Goal: Find specific page/section: Find specific page/section

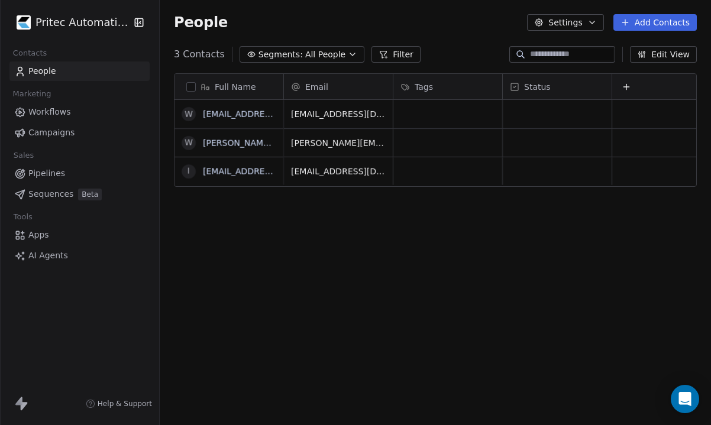
scroll to position [374, 551]
click at [79, 17] on html "Pritec Automation Contacts People Marketing Workflows Campaigns Sales Pipelines…" at bounding box center [355, 212] width 711 height 425
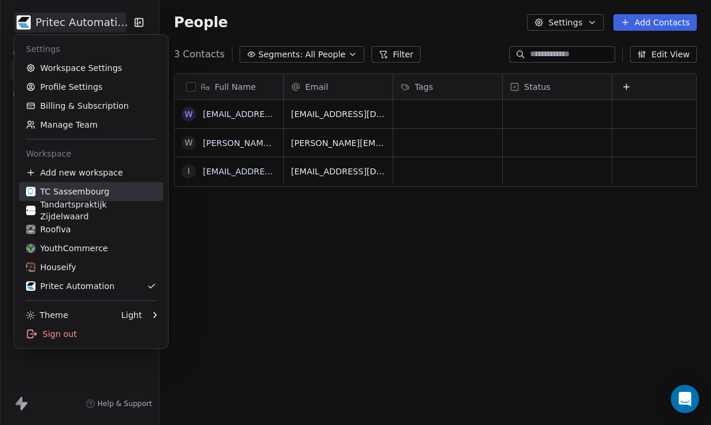
click at [108, 195] on div "TC Sassembourg" at bounding box center [91, 192] width 130 height 12
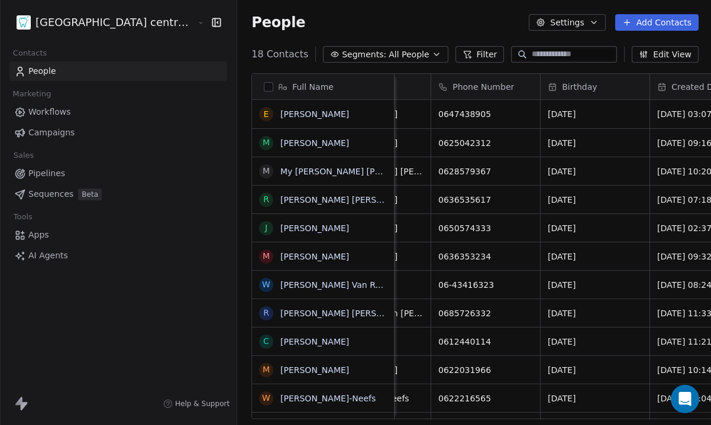
scroll to position [0, 309]
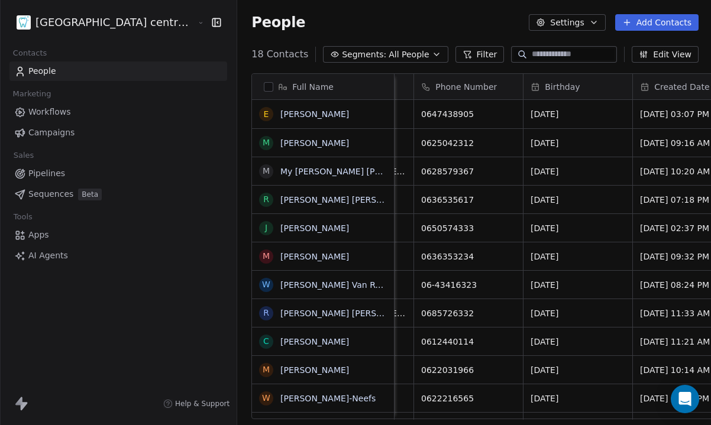
click at [92, 21] on html "Tandheelkundig centrum Sassembourg Contacts People Marketing Workflows Campaign…" at bounding box center [355, 212] width 711 height 425
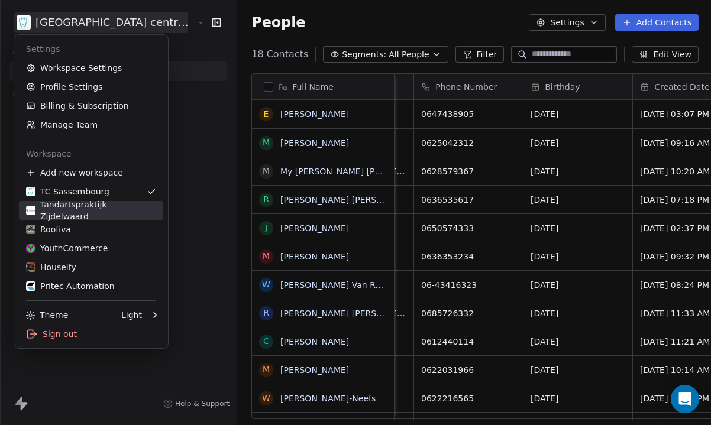
click at [86, 213] on div "Tandartspraktijk Zijdelwaard" at bounding box center [91, 211] width 130 height 24
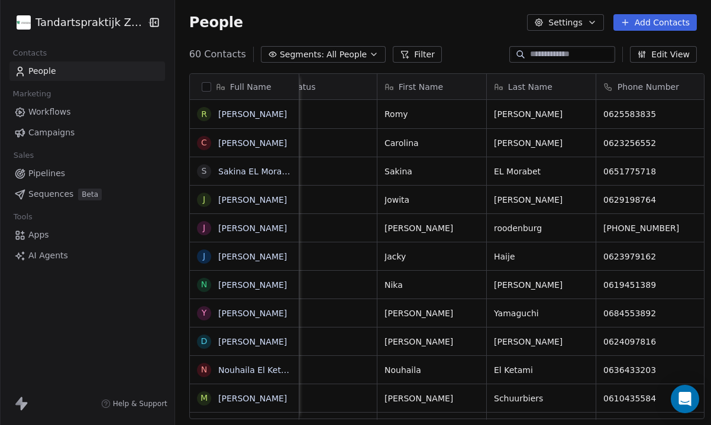
scroll to position [0, 272]
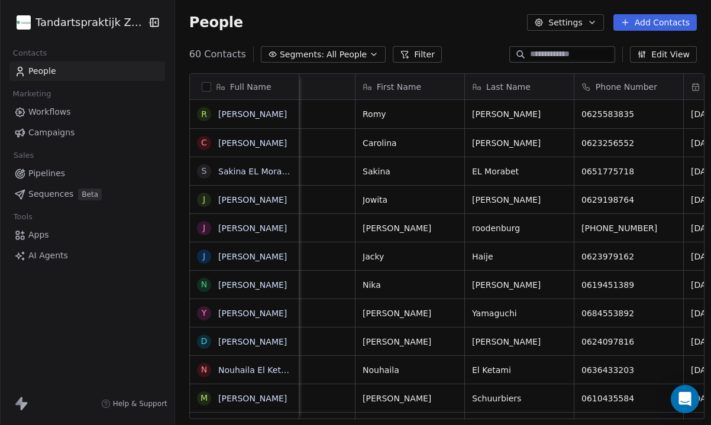
click at [92, 22] on html "Tandartspraktijk Zijdelwaard Contacts People Marketing Workflows Campaigns Sale…" at bounding box center [355, 212] width 711 height 425
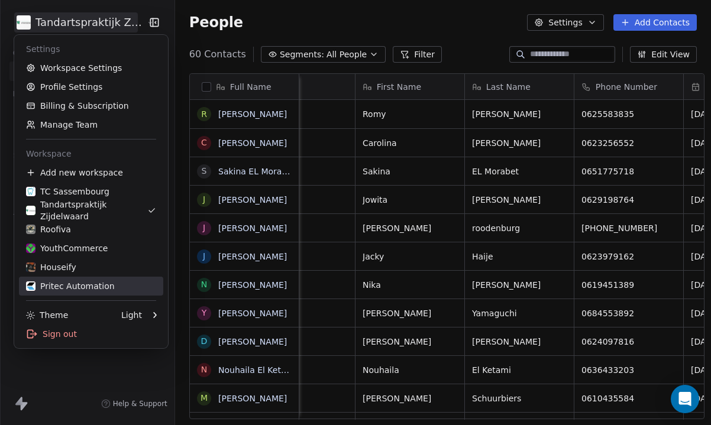
click at [117, 283] on div "Pritec Automation" at bounding box center [91, 286] width 130 height 12
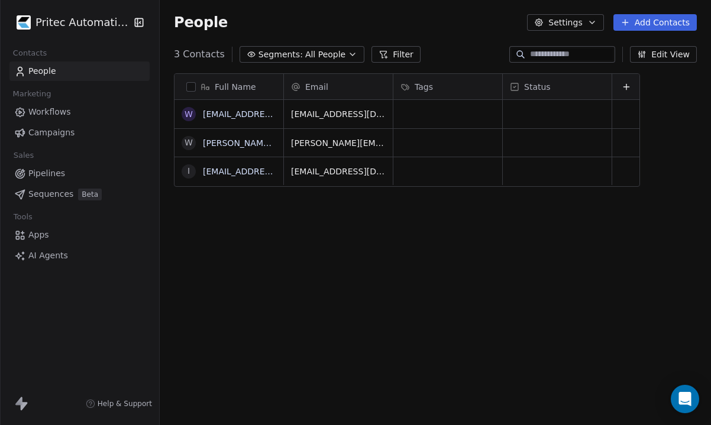
scroll to position [374, 551]
click at [187, 168] on button "grid" at bounding box center [186, 171] width 9 height 9
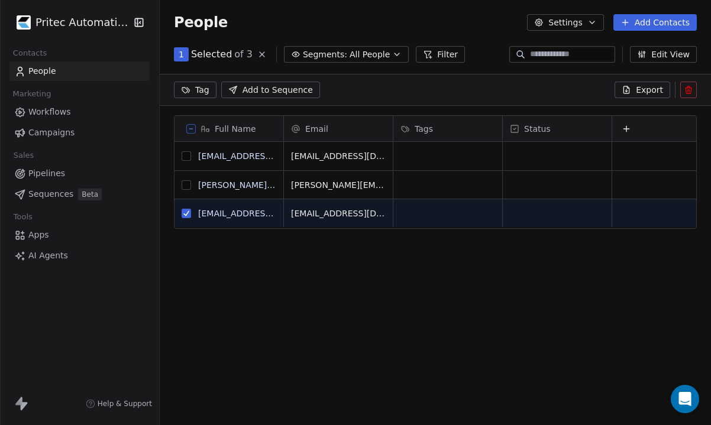
click at [189, 155] on button "grid" at bounding box center [186, 155] width 9 height 9
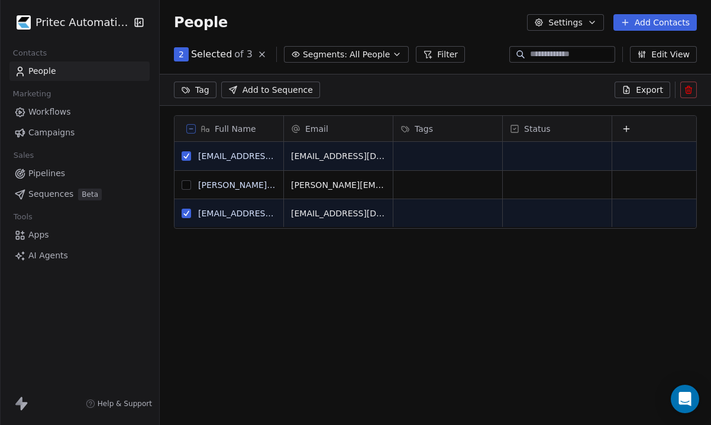
click at [680, 88] on button at bounding box center [688, 90] width 17 height 17
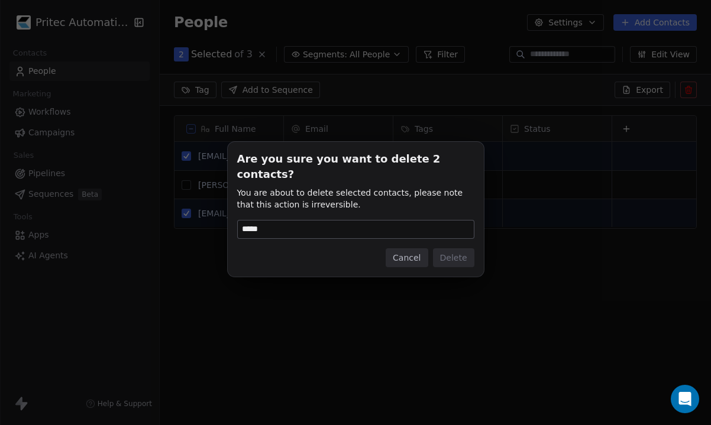
type input "******"
